Goal: Information Seeking & Learning: Learn about a topic

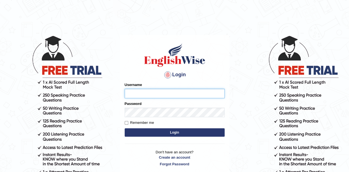
type input "zaki123"
click at [180, 134] on button "Login" at bounding box center [175, 132] width 100 height 8
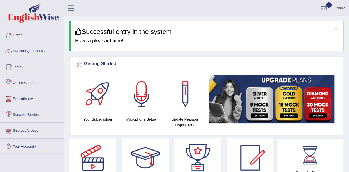
click at [22, 84] on link "Online Class" at bounding box center [31, 82] width 63 height 14
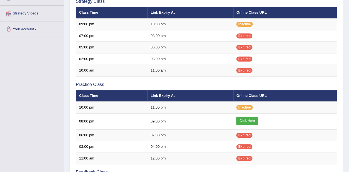
scroll to position [117, 0]
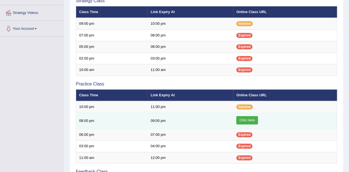
click at [245, 120] on link "Click Here" at bounding box center [246, 120] width 21 height 8
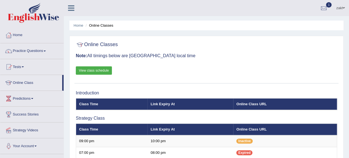
click at [22, 54] on link "Practice Questions" at bounding box center [31, 50] width 63 height 14
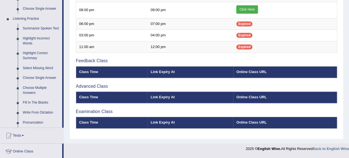
scroll to position [227, 0]
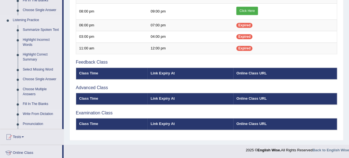
click at [33, 112] on link "Write From Dictation" at bounding box center [41, 114] width 42 height 10
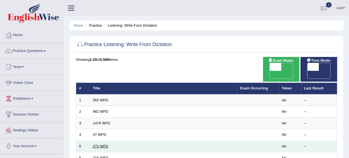
click at [99, 144] on link "272 WFD" at bounding box center [100, 146] width 15 height 4
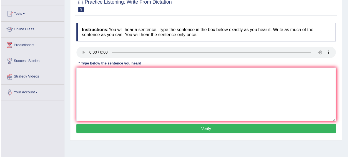
scroll to position [52, 0]
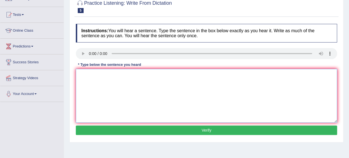
click at [88, 72] on textarea at bounding box center [206, 96] width 261 height 54
click at [91, 86] on textarea at bounding box center [206, 96] width 261 height 54
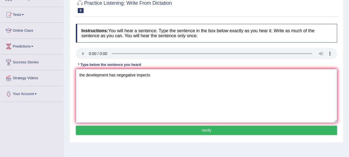
click at [127, 75] on textarea "the develepment has negegative impects" at bounding box center [206, 96] width 261 height 54
click at [153, 73] on textarea "the develepment has negative impects" at bounding box center [206, 96] width 261 height 54
click at [81, 74] on textarea "the develepment has negative impects on goverment ." at bounding box center [206, 96] width 261 height 54
type textarea "The develepment has negative impects on goverment ."
click at [141, 131] on button "Verify" at bounding box center [206, 130] width 261 height 9
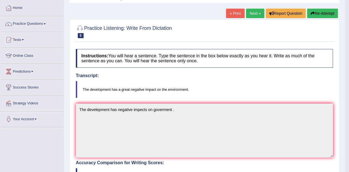
scroll to position [0, 0]
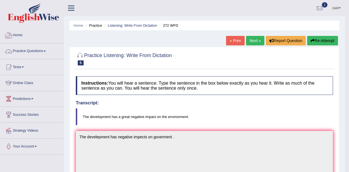
click at [29, 35] on link "Home" at bounding box center [31, 34] width 63 height 14
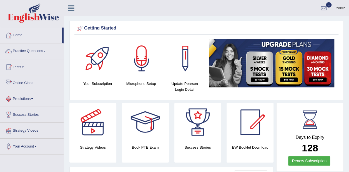
click at [26, 81] on link "Online Class" at bounding box center [31, 82] width 63 height 14
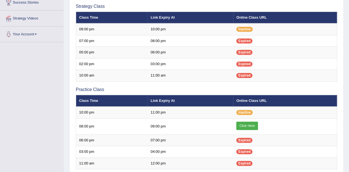
scroll to position [112, 0]
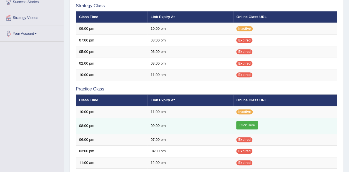
click at [246, 121] on link "Click Here" at bounding box center [246, 125] width 21 height 8
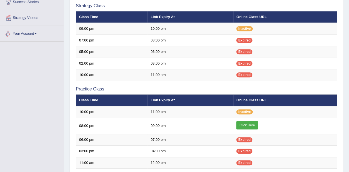
scroll to position [0, 0]
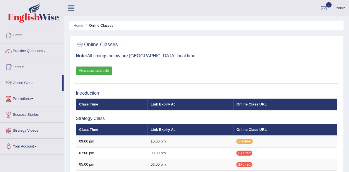
click at [339, 7] on link "zaki" at bounding box center [340, 7] width 17 height 14
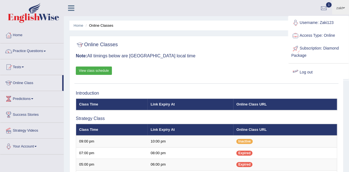
click at [301, 70] on link "Log out" at bounding box center [319, 72] width 60 height 13
